Goal: Task Accomplishment & Management: Manage account settings

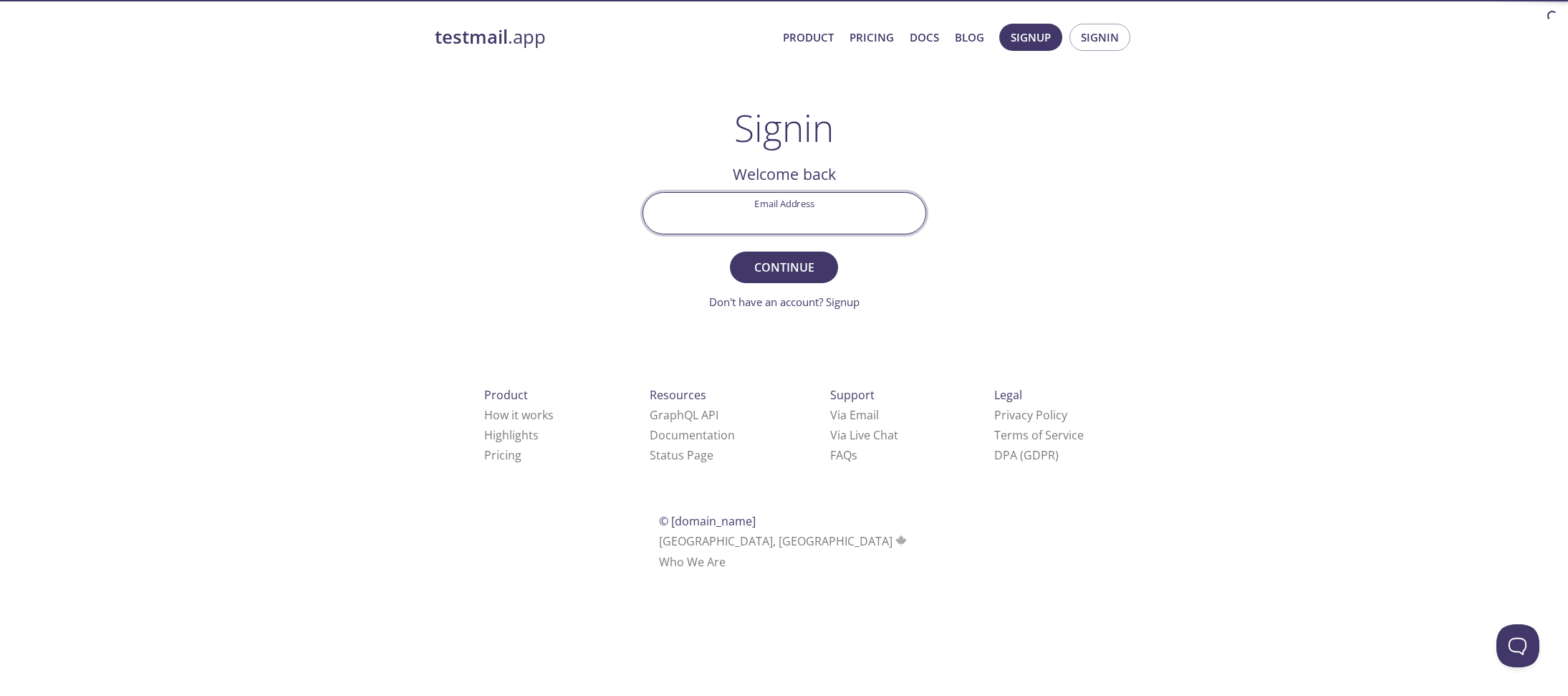
click at [774, 219] on input "Email Address" at bounding box center [784, 213] width 282 height 41
paste input "[EMAIL_ADDRESS][DOMAIN_NAME]"
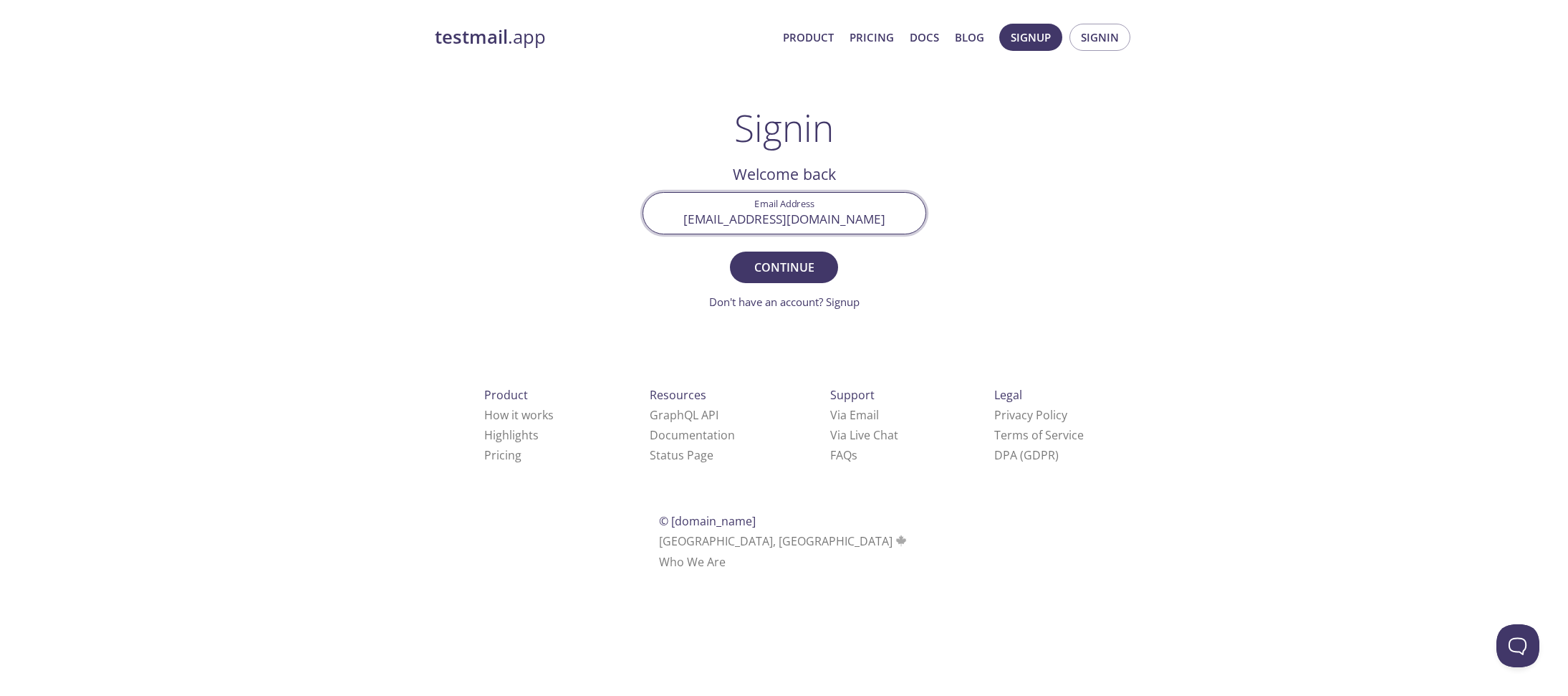
type input "[EMAIL_ADDRESS][DOMAIN_NAME]"
click at [1037, 262] on div "testmail .app Product Pricing Docs Blog Signup Signin Signin Welcome back Email…" at bounding box center [784, 314] width 734 height 598
click at [749, 284] on form "Email Address [EMAIL_ADDRESS][DOMAIN_NAME] Continue Don't have an account? Sign…" at bounding box center [784, 251] width 284 height 118
click at [763, 273] on span "Continue" at bounding box center [783, 267] width 76 height 20
click at [836, 226] on input "Signin Security Code" at bounding box center [784, 213] width 282 height 41
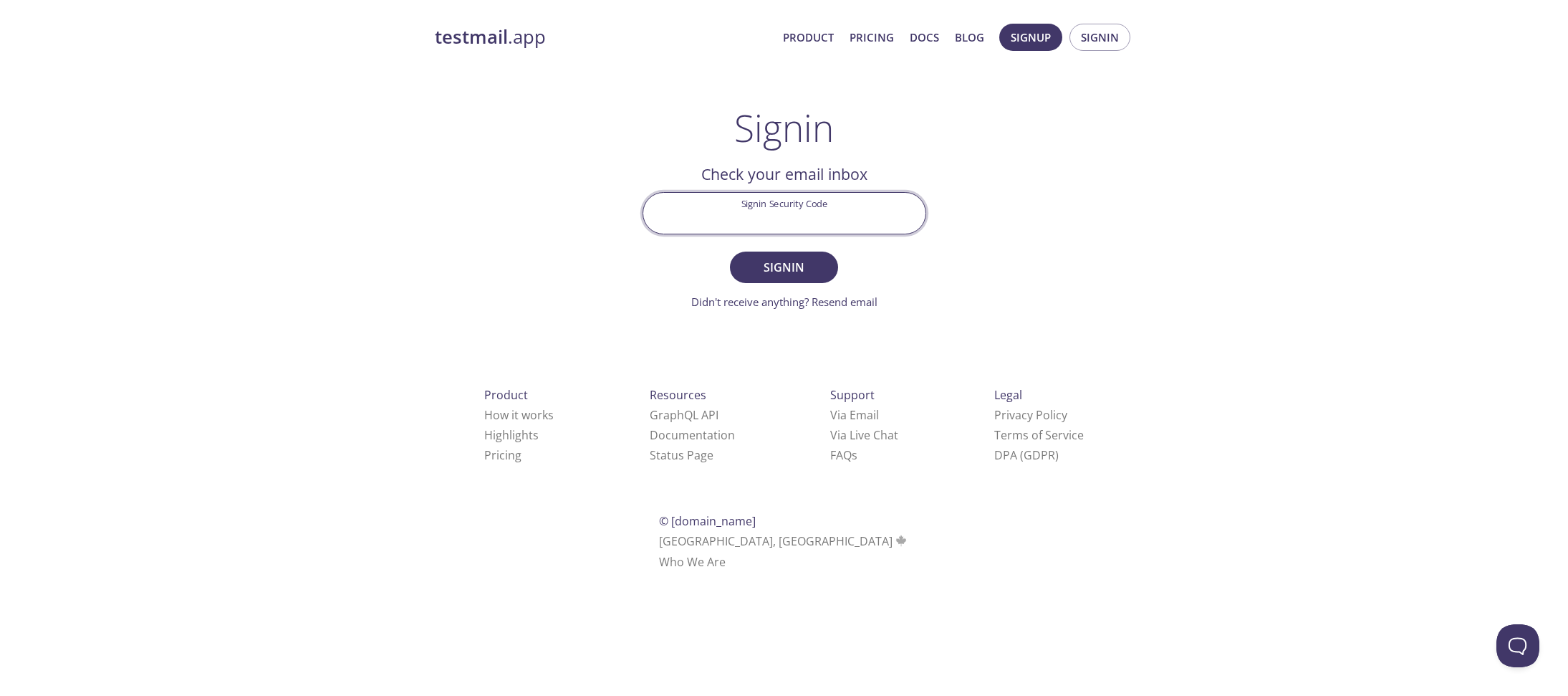
paste input "XWUZ1JJ"
type input "XWUZ1JJ"
click at [730, 252] on button "Signin" at bounding box center [783, 267] width 107 height 31
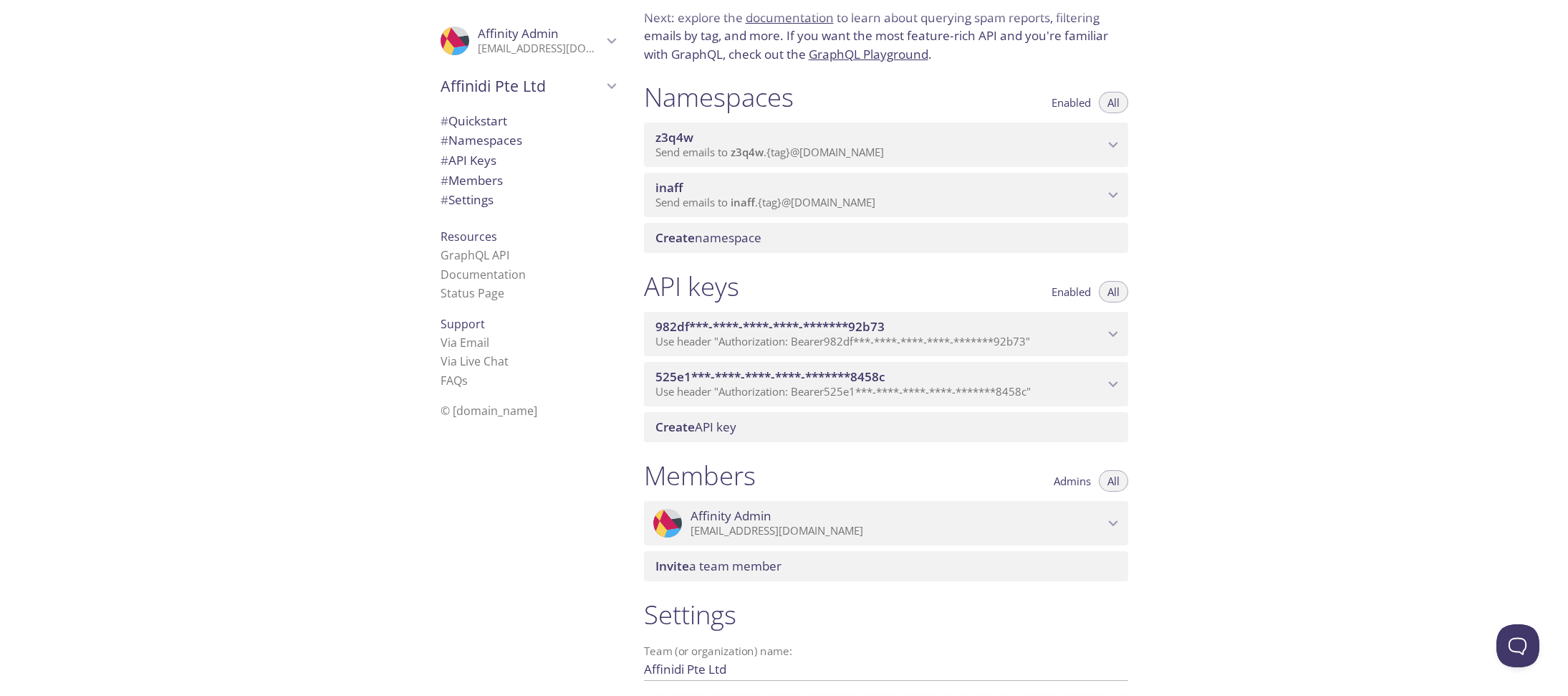
scroll to position [256, 0]
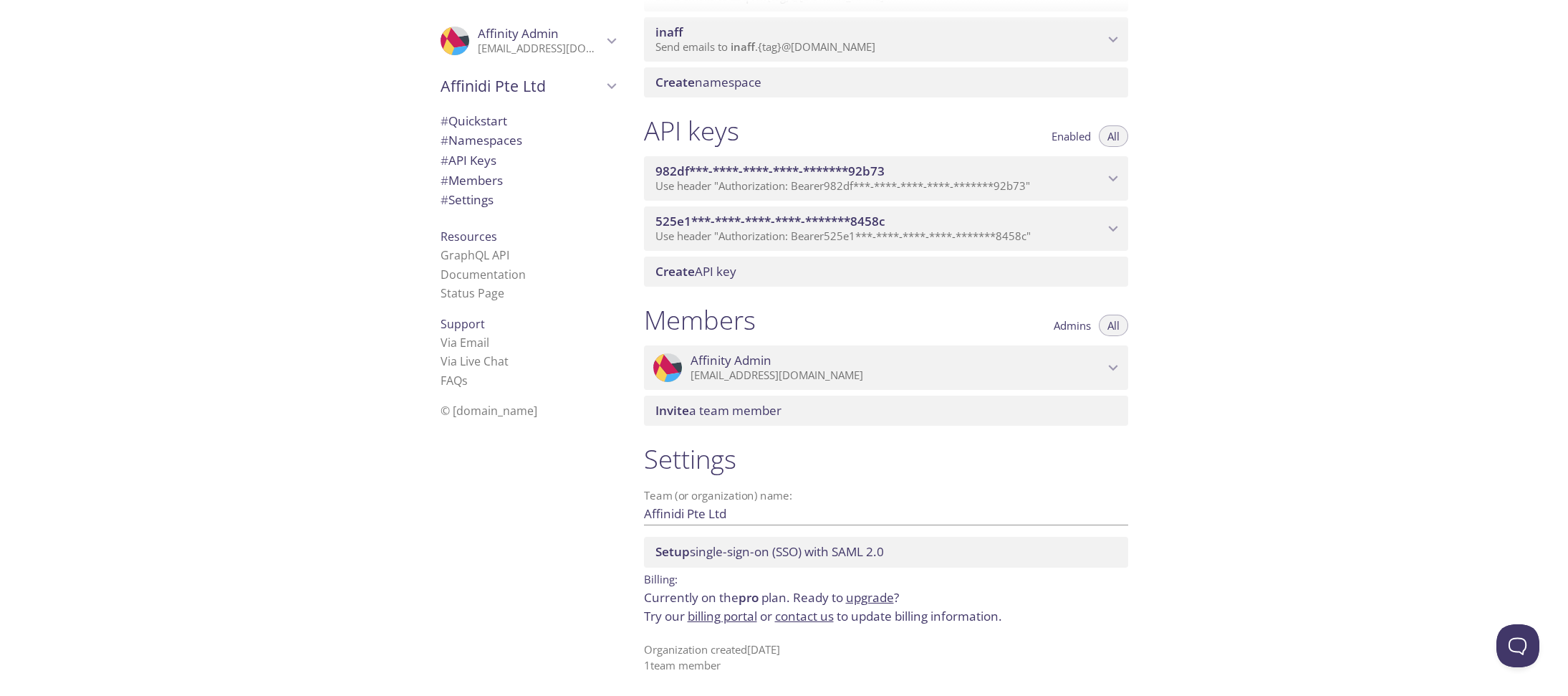
click at [707, 615] on link "billing portal" at bounding box center [722, 615] width 70 height 17
